Goal: Task Accomplishment & Management: Use online tool/utility

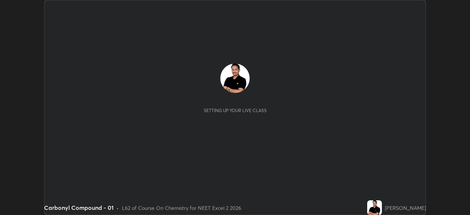
scroll to position [215, 470]
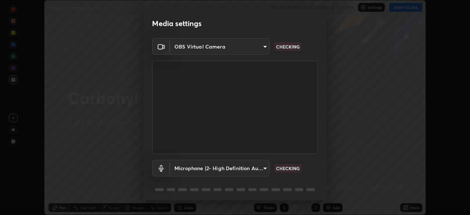
click at [238, 170] on body "Erase all Carbonyl Compound - 01 WAS SCHEDULED TO START AT 4:00 PM Settings STA…" at bounding box center [235, 107] width 470 height 215
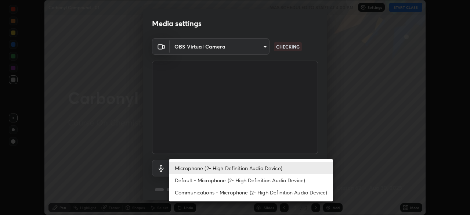
click at [245, 170] on li "Microphone (2- High Definition Audio Device)" at bounding box center [251, 168] width 164 height 12
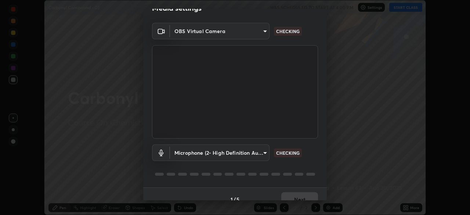
scroll to position [26, 0]
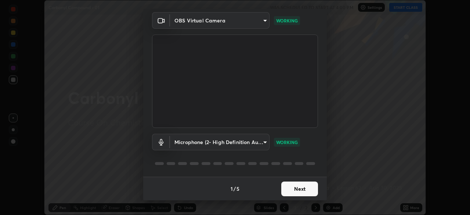
click at [300, 183] on button "Next" at bounding box center [299, 189] width 37 height 15
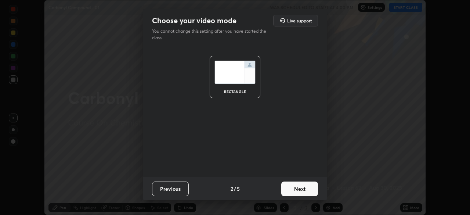
click at [302, 192] on button "Next" at bounding box center [299, 189] width 37 height 15
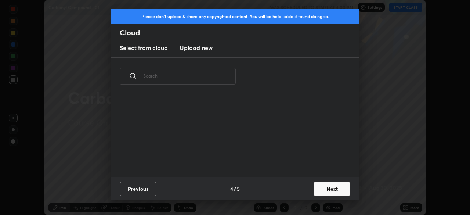
click at [315, 192] on button "Next" at bounding box center [332, 189] width 37 height 15
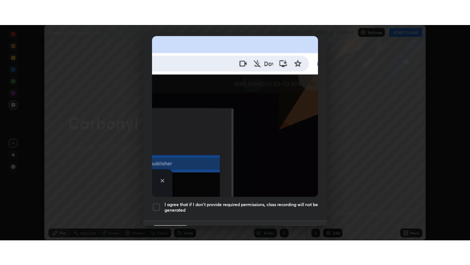
scroll to position [176, 0]
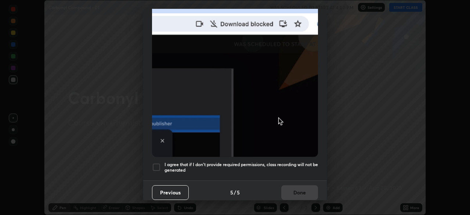
click at [290, 169] on h5 "I agree that if I don't provide required permissions, class recording will not …" at bounding box center [242, 167] width 154 height 11
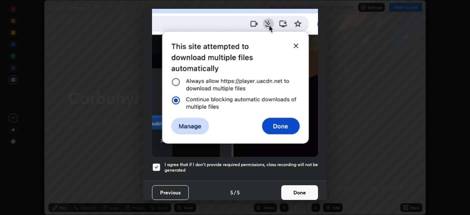
click at [297, 192] on button "Done" at bounding box center [299, 192] width 37 height 15
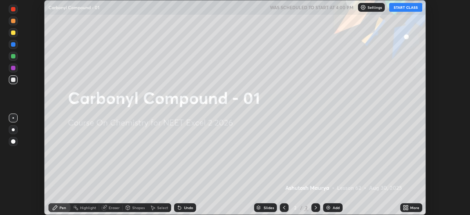
click at [407, 204] on div "More" at bounding box center [412, 207] width 22 height 9
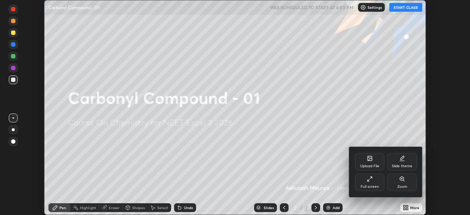
click at [366, 185] on div "Full screen" at bounding box center [370, 187] width 18 height 4
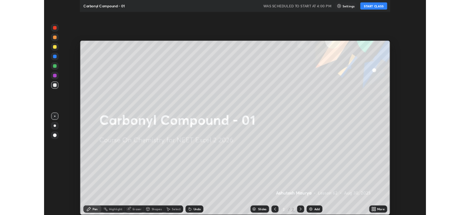
scroll to position [265, 470]
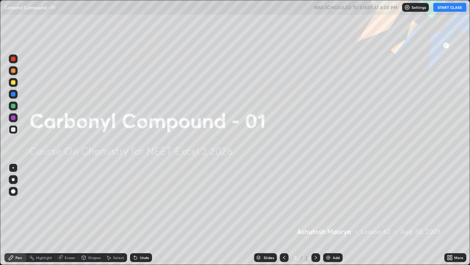
click at [447, 7] on button "START CLASS" at bounding box center [450, 7] width 33 height 9
click at [453, 215] on div "More" at bounding box center [456, 257] width 22 height 9
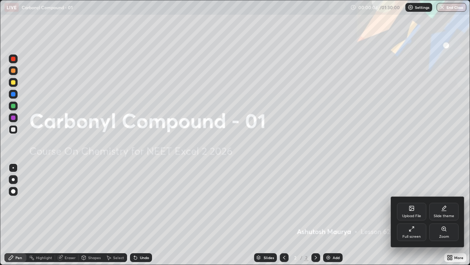
click at [412, 215] on div "Full screen" at bounding box center [411, 232] width 29 height 18
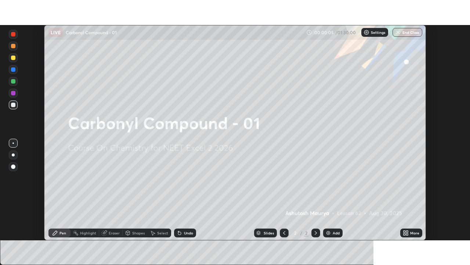
scroll to position [36529, 36274]
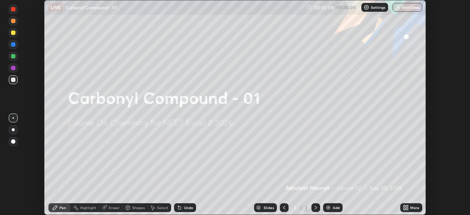
click at [412, 210] on div "More" at bounding box center [412, 207] width 22 height 9
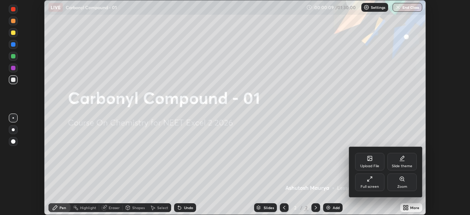
click at [373, 183] on div "Full screen" at bounding box center [369, 182] width 29 height 18
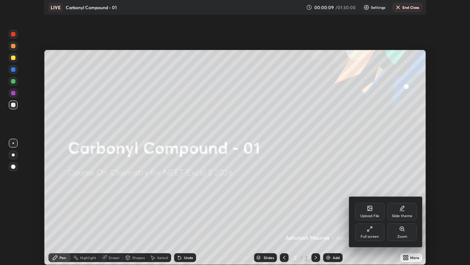
scroll to position [265, 470]
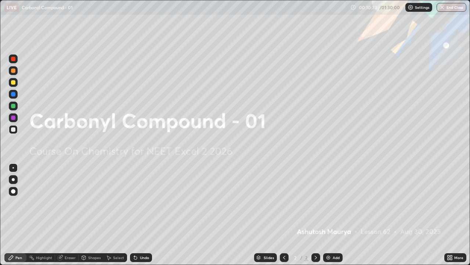
click at [327, 215] on img at bounding box center [329, 257] width 6 height 6
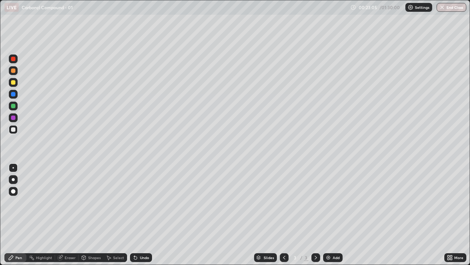
click at [17, 179] on div at bounding box center [13, 179] width 9 height 9
click at [13, 83] on div at bounding box center [13, 82] width 4 height 4
click at [17, 130] on div at bounding box center [13, 129] width 9 height 9
click at [69, 215] on div "Eraser" at bounding box center [70, 257] width 11 height 4
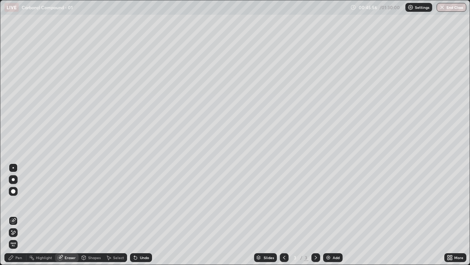
click at [20, 215] on div "Pen" at bounding box center [18, 257] width 7 height 4
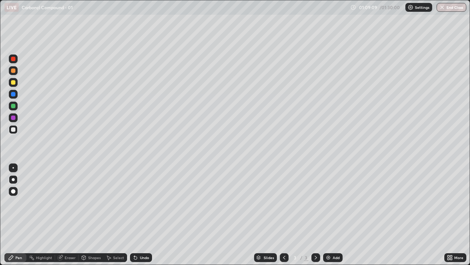
click at [335, 215] on div "Add" at bounding box center [336, 257] width 7 height 4
click at [67, 215] on div "Eraser" at bounding box center [70, 257] width 11 height 4
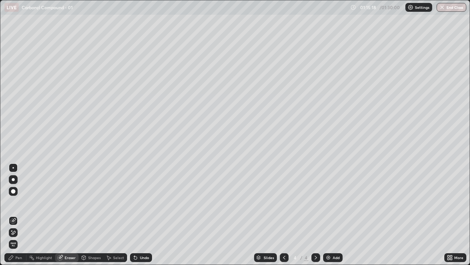
click at [21, 215] on div "Pen" at bounding box center [18, 257] width 7 height 4
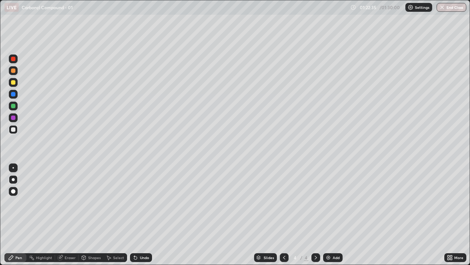
click at [330, 215] on img at bounding box center [329, 257] width 6 height 6
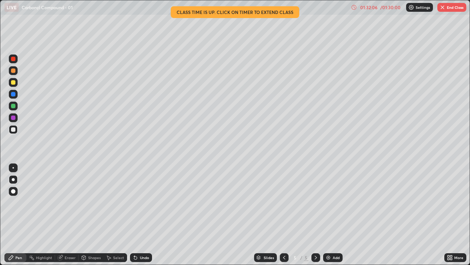
click at [452, 10] on button "End Class" at bounding box center [452, 7] width 29 height 9
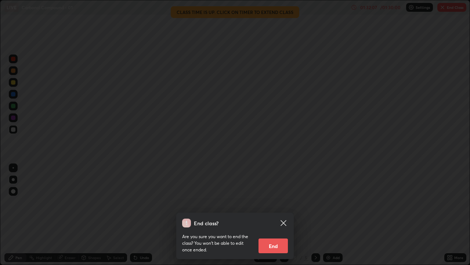
click at [459, 9] on div "End class? Are you sure you want to end the class? You won’t be able to edit on…" at bounding box center [235, 132] width 470 height 265
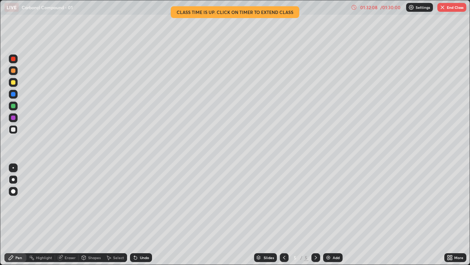
click at [452, 11] on button "End Class" at bounding box center [452, 7] width 29 height 9
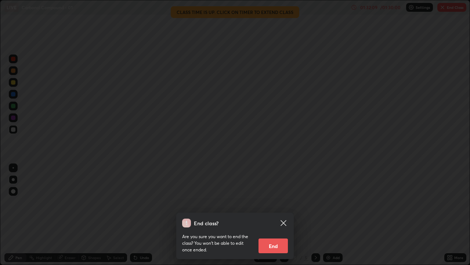
click at [283, 215] on button "End" at bounding box center [273, 245] width 29 height 15
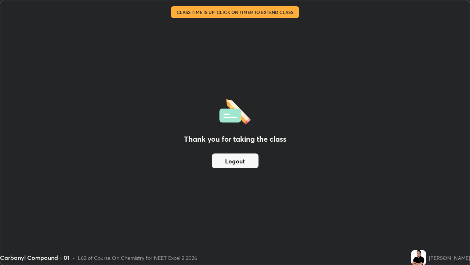
click at [238, 164] on button "Logout" at bounding box center [235, 160] width 47 height 15
